Goal: Download file/media

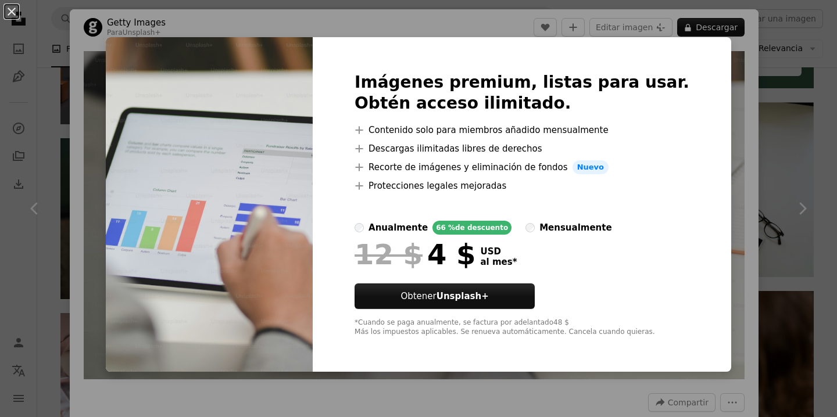
scroll to position [22, 0]
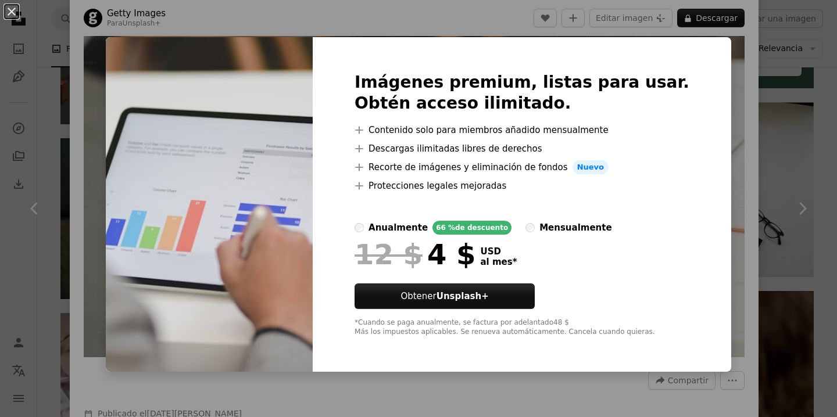
click at [244, 232] on img at bounding box center [209, 204] width 207 height 335
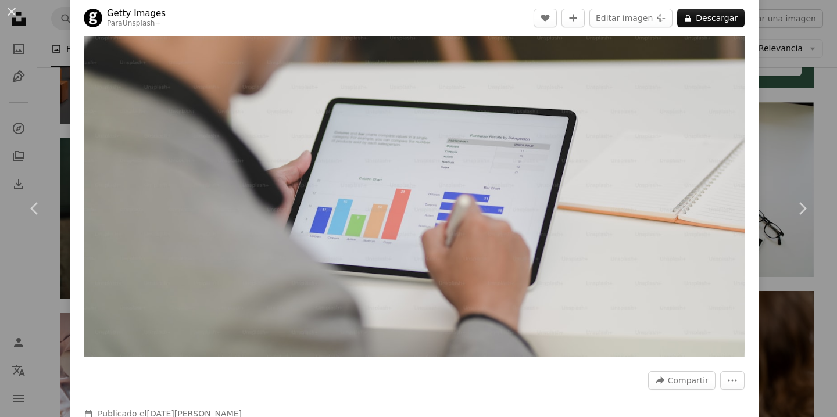
click at [12, 27] on div "An X shape Chevron left Chevron right Getty Images Para Unsplash+ A heart A plu…" at bounding box center [418, 208] width 837 height 417
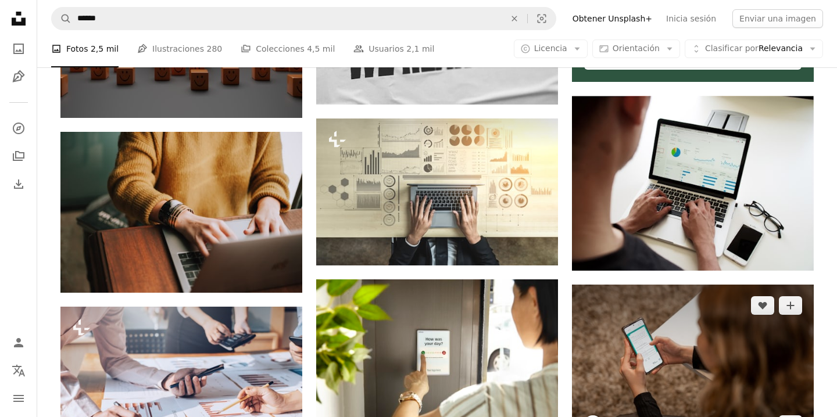
scroll to position [483, 0]
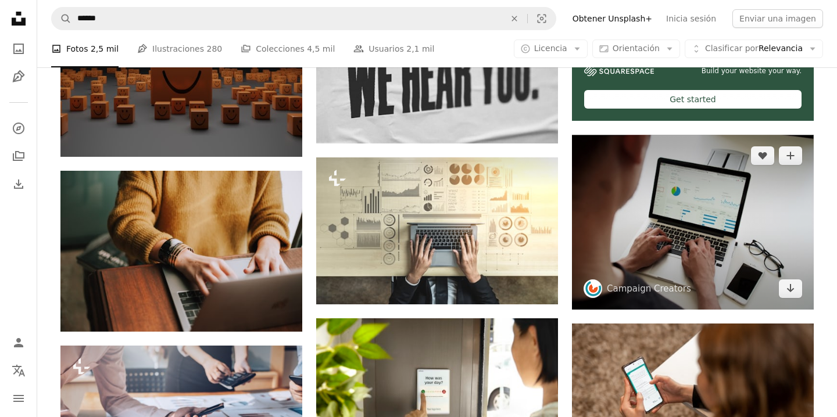
click at [713, 209] on img at bounding box center [693, 222] width 242 height 175
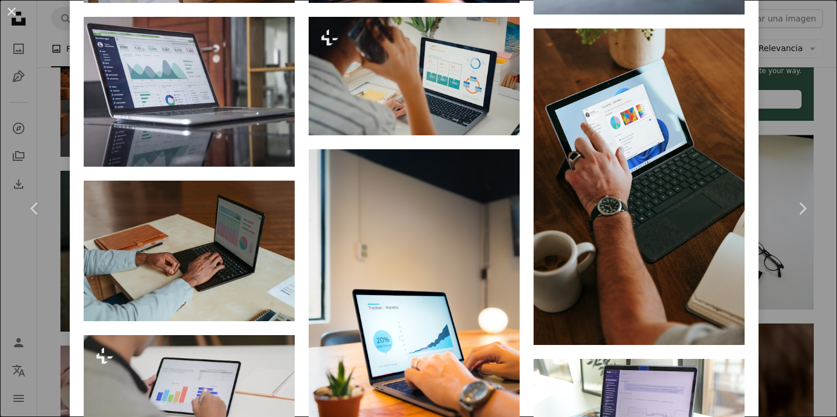
scroll to position [1128, 0]
